Goal: Task Accomplishment & Management: Use online tool/utility

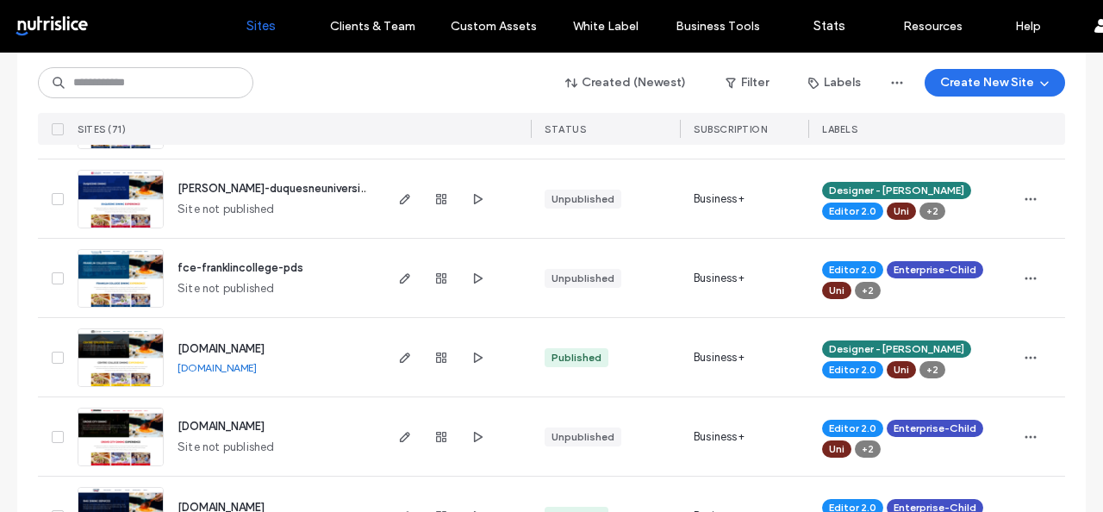
scroll to position [1450, 0]
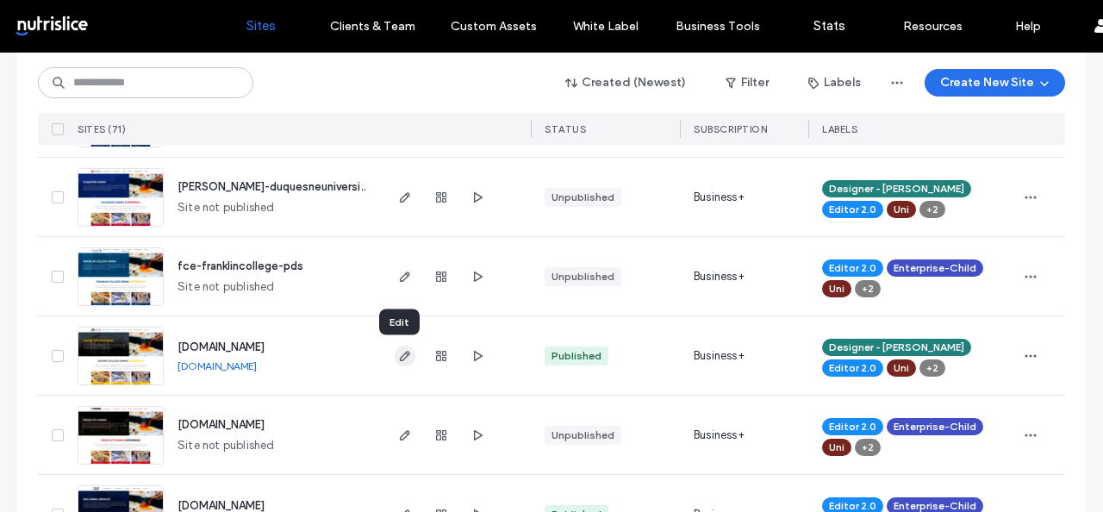
click at [400, 356] on use "button" at bounding box center [405, 356] width 10 height 10
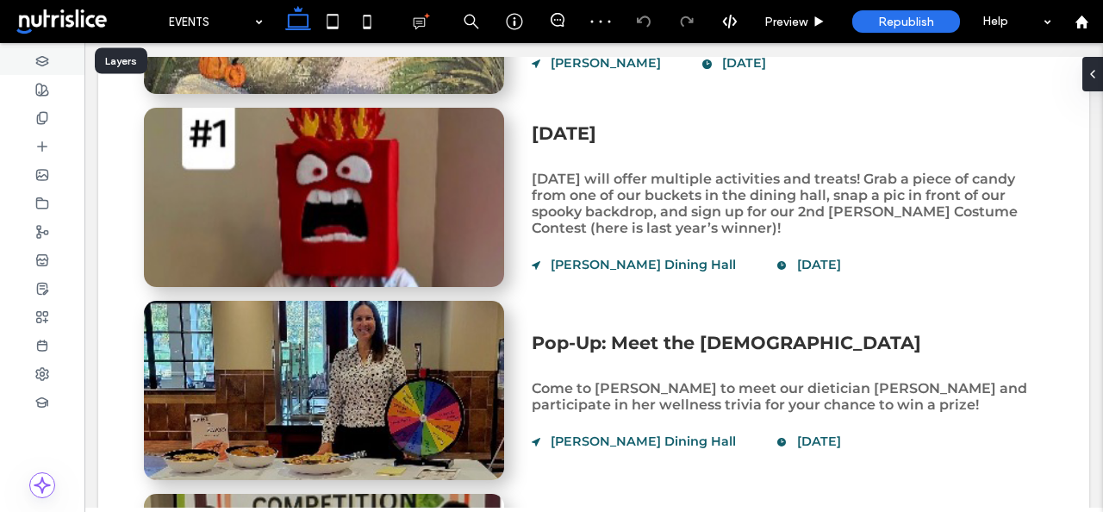
click at [37, 58] on use at bounding box center [41, 60] width 11 height 9
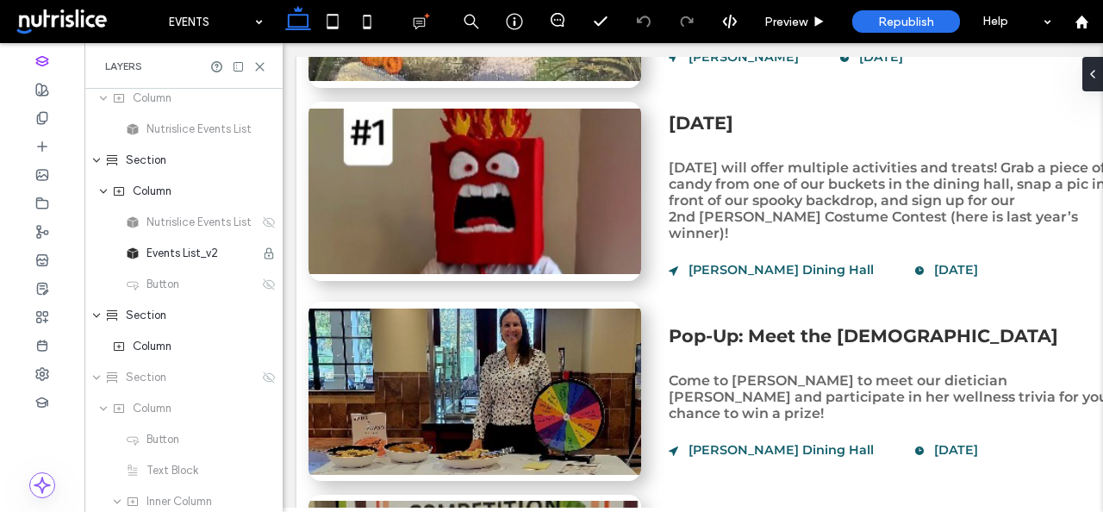
scroll to position [2020, 0]
drag, startPoint x: 261, startPoint y: 61, endPoint x: 1, endPoint y: 18, distance: 263.7
click at [261, 61] on icon at bounding box center [259, 66] width 13 height 13
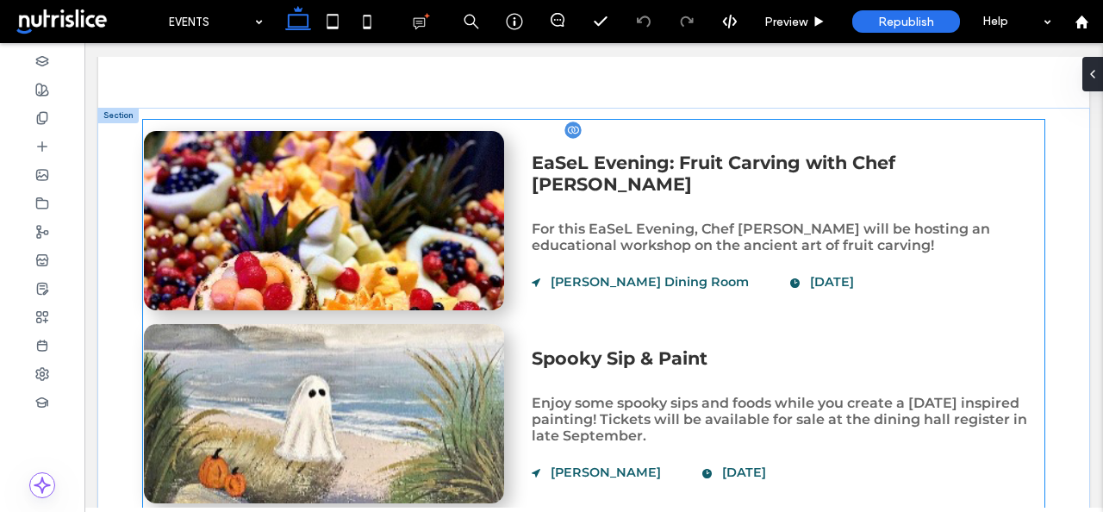
scroll to position [512, 0]
